Goal: Book appointment/travel/reservation

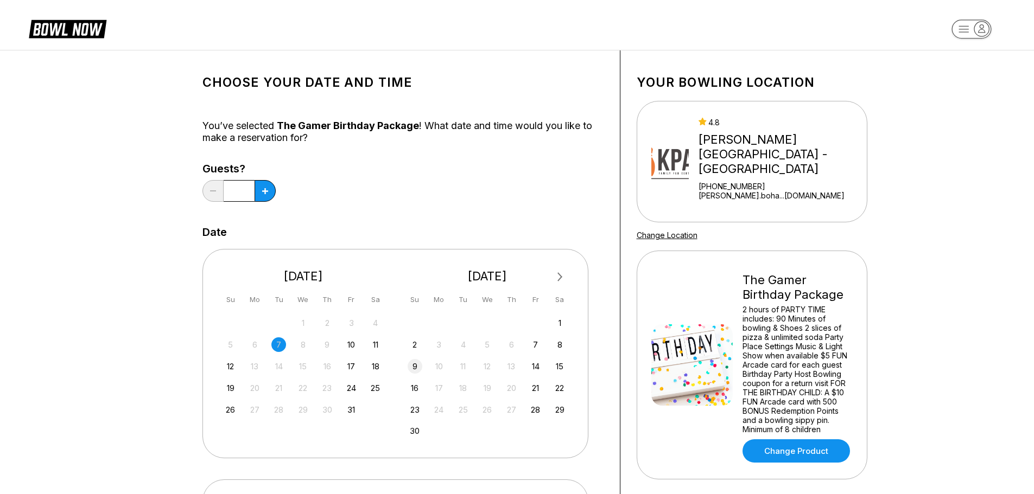
click at [415, 365] on div "9" at bounding box center [414, 366] width 15 height 15
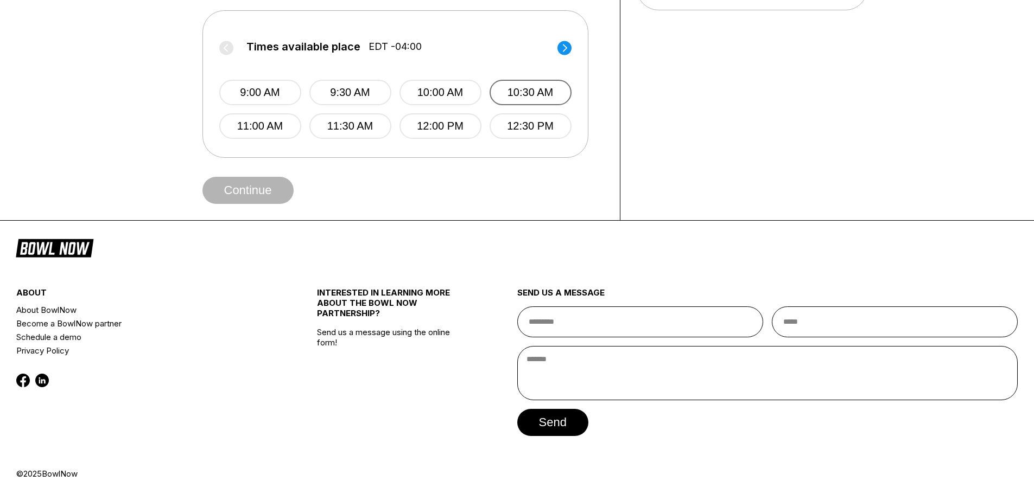
scroll to position [470, 0]
click at [569, 48] on circle at bounding box center [564, 47] width 14 height 14
click at [225, 49] on circle at bounding box center [226, 47] width 14 height 14
click at [569, 47] on circle at bounding box center [564, 47] width 14 height 14
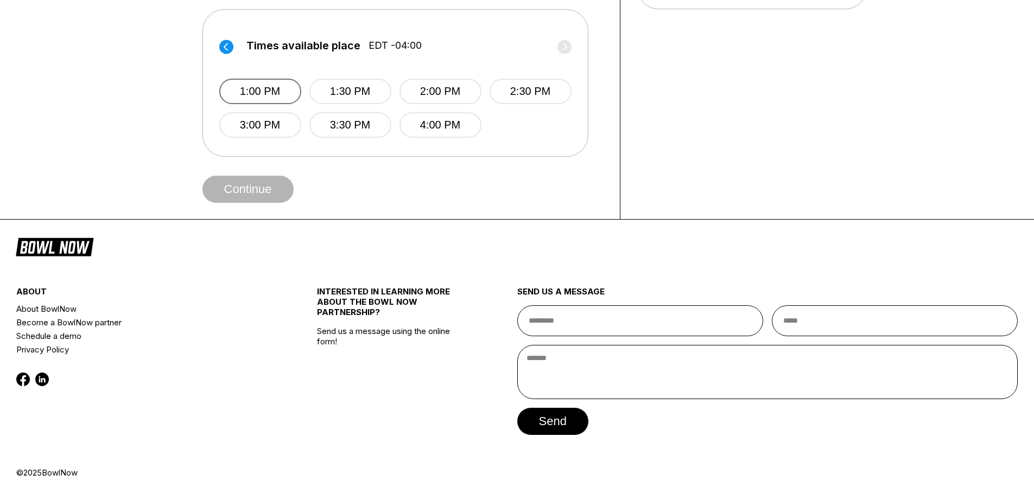
click at [288, 96] on button "1:00 PM" at bounding box center [260, 92] width 82 height 26
click at [270, 186] on button "Continue" at bounding box center [247, 189] width 91 height 27
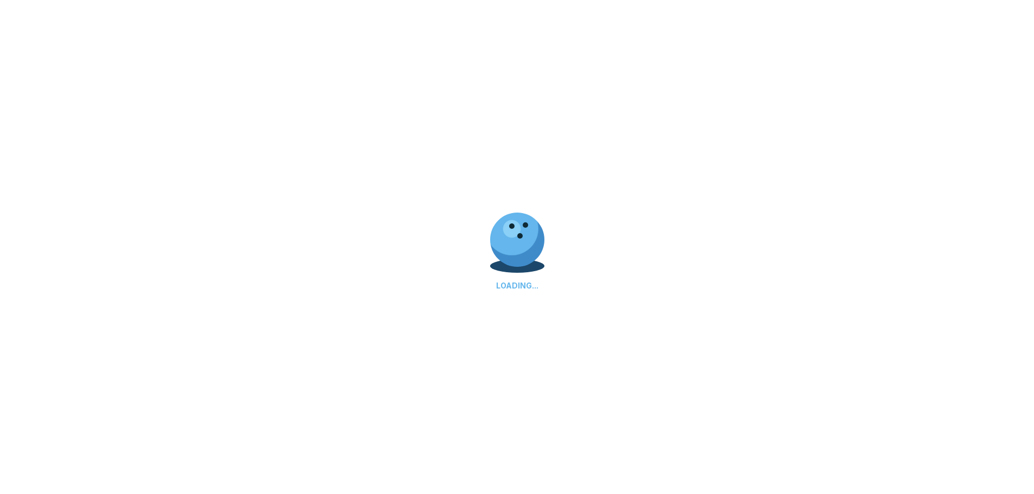
select select "**"
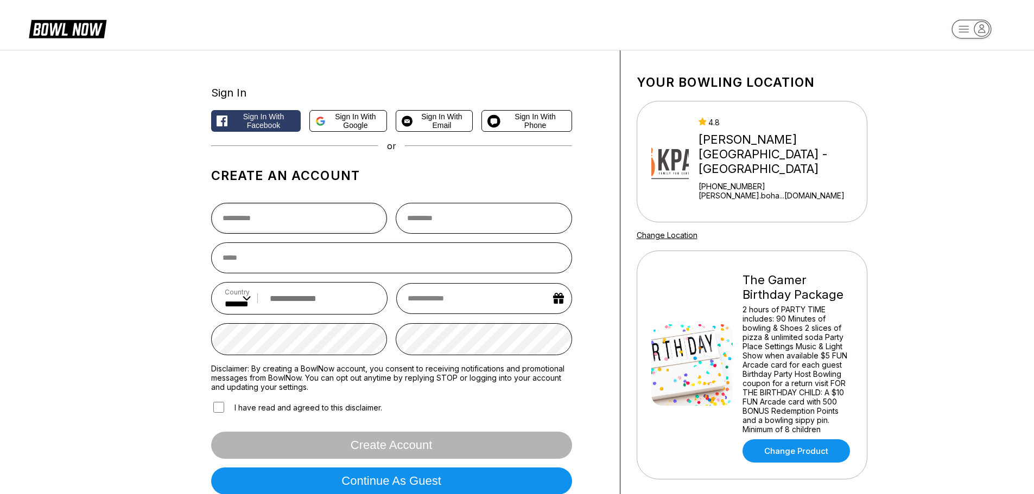
click at [283, 212] on input "text" at bounding box center [299, 218] width 176 height 31
